Goal: Information Seeking & Learning: Check status

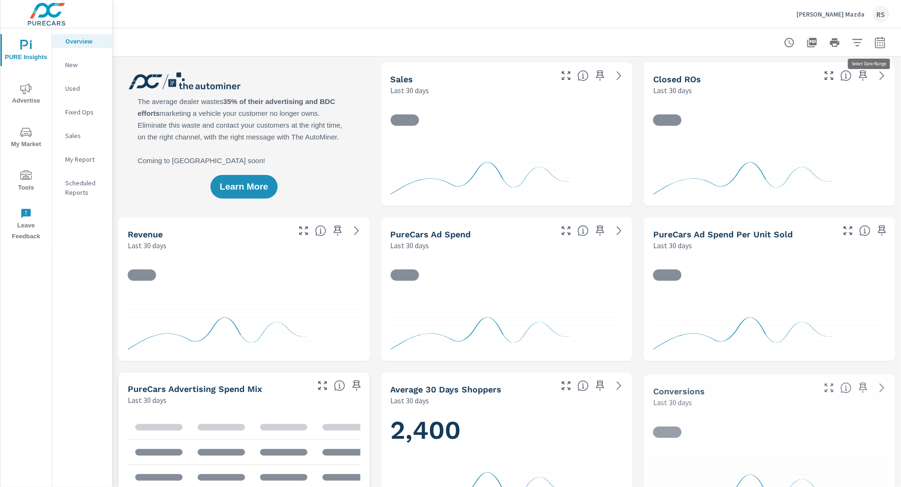
click at [878, 42] on button "button" at bounding box center [880, 42] width 19 height 19
select select "Last 30 days"
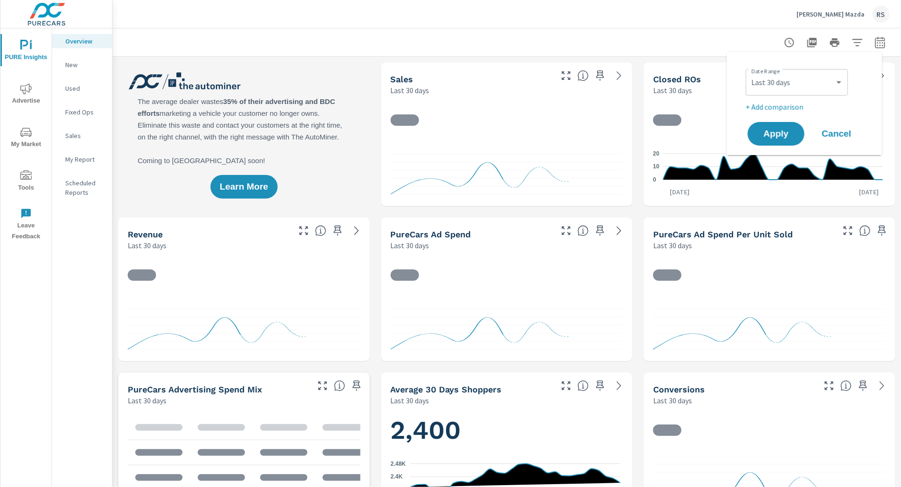
click at [789, 111] on p "+ Add comparison" at bounding box center [806, 106] width 121 height 11
select select "Previous period"
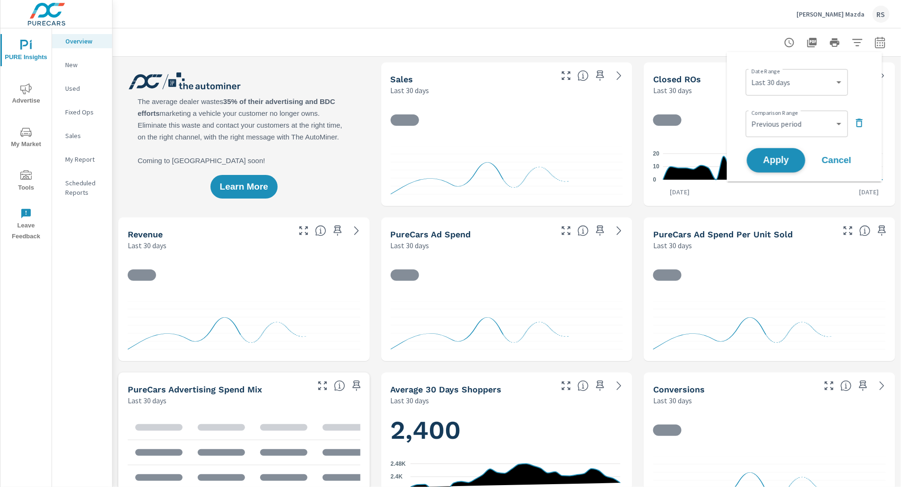
click at [780, 166] on button "Apply" at bounding box center [776, 160] width 59 height 25
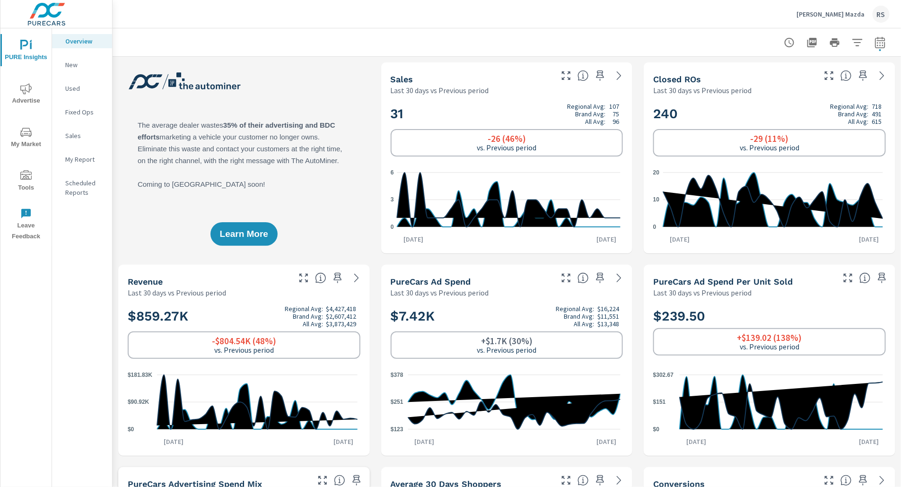
scroll to position [437, 0]
click at [29, 93] on icon "nav menu" at bounding box center [25, 88] width 11 height 11
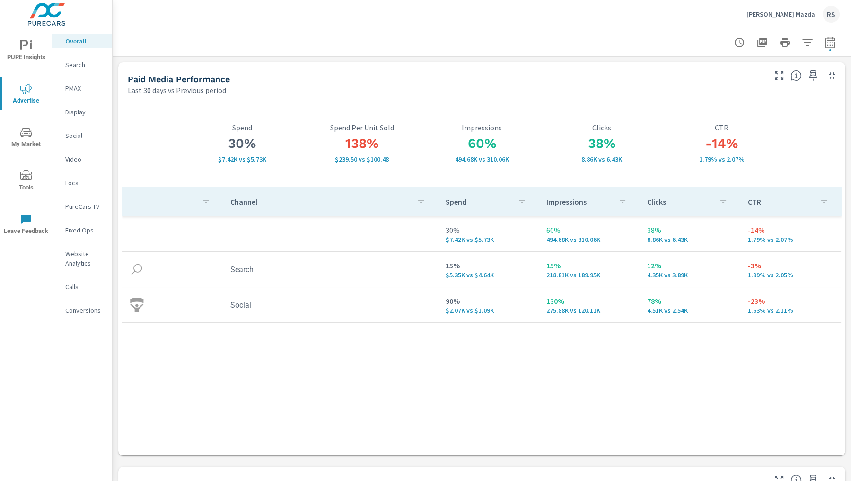
click at [594, 44] on div at bounding box center [482, 42] width 716 height 28
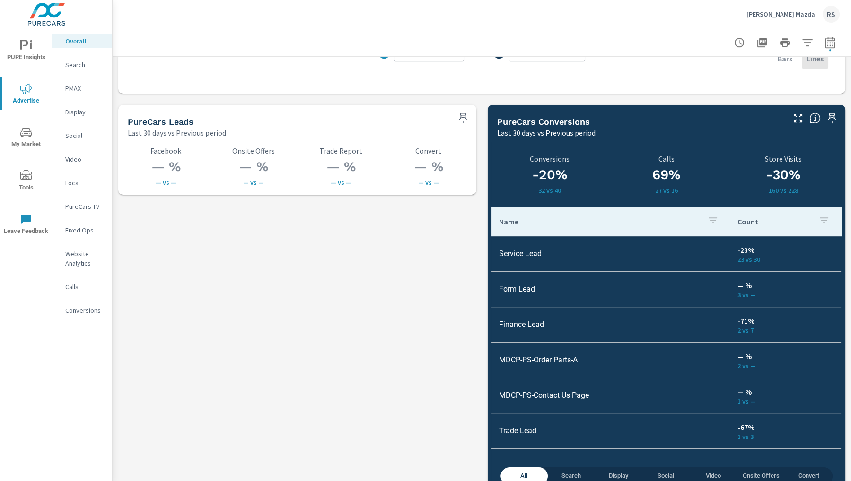
scroll to position [1296, 0]
